Goal: Find specific page/section: Find specific page/section

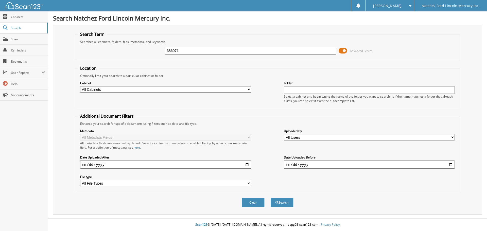
type input "386071"
click at [270, 198] on button "Search" at bounding box center [281, 202] width 23 height 9
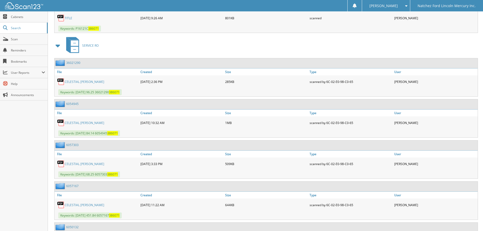
scroll to position [355, 0]
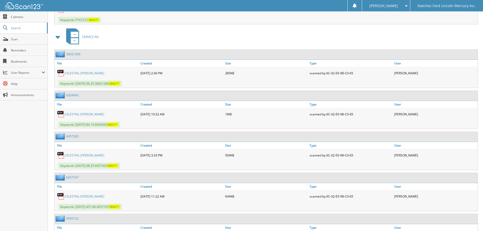
click at [78, 114] on link "CELESTIAL [PERSON_NAME]" at bounding box center [85, 114] width 40 height 4
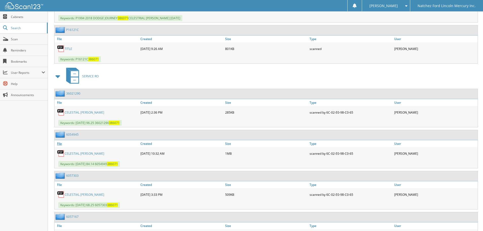
scroll to position [392, 0]
